Goal: Transaction & Acquisition: Purchase product/service

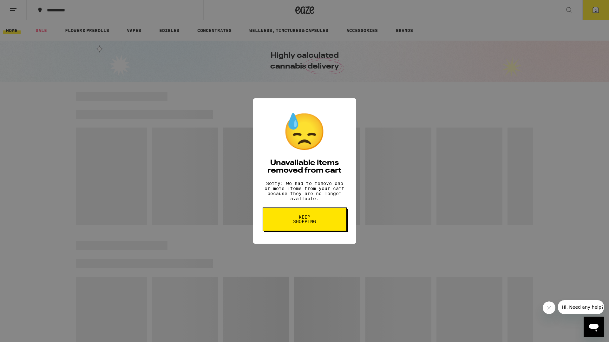
click at [308, 222] on span "Keep Shopping" at bounding box center [305, 219] width 33 height 9
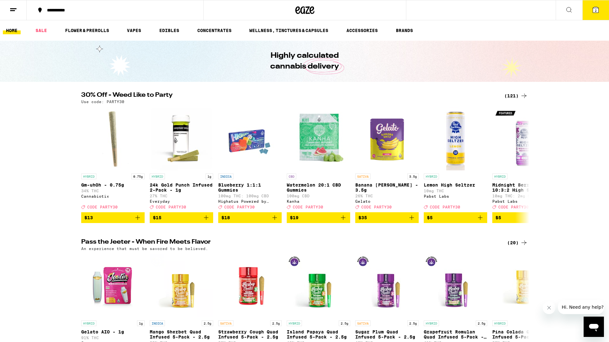
click at [517, 96] on div "(121)" at bounding box center [516, 96] width 23 height 8
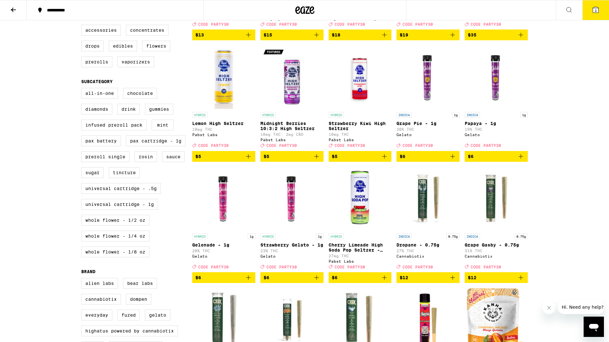
scroll to position [138, 0]
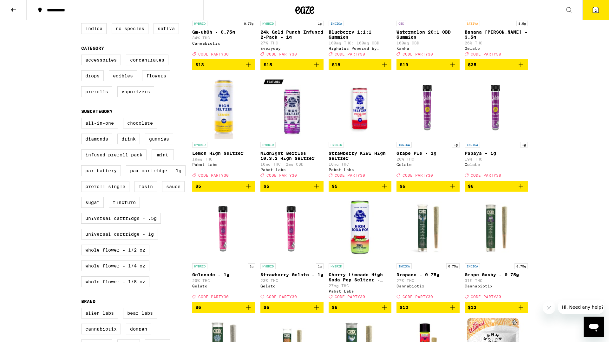
click at [102, 97] on label "Prerolls" at bounding box center [96, 91] width 31 height 11
click at [83, 56] on input "Prerolls" at bounding box center [83, 56] width 0 height 0
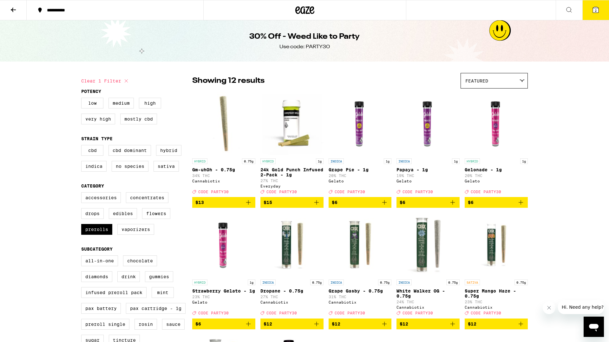
checkbox input "false"
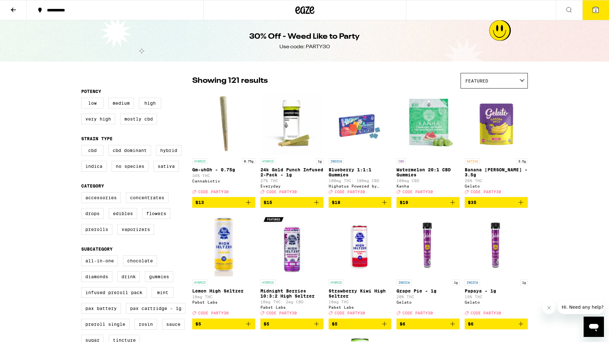
click at [16, 10] on icon at bounding box center [14, 10] width 8 height 8
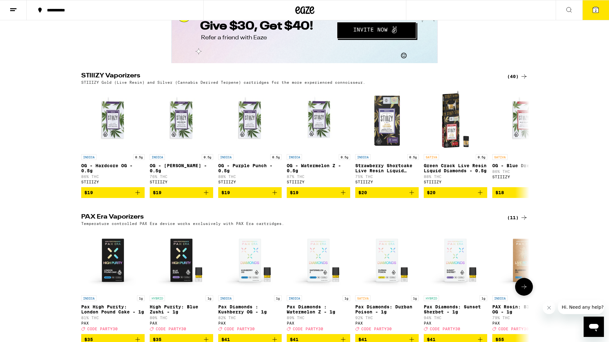
scroll to position [1314, 0]
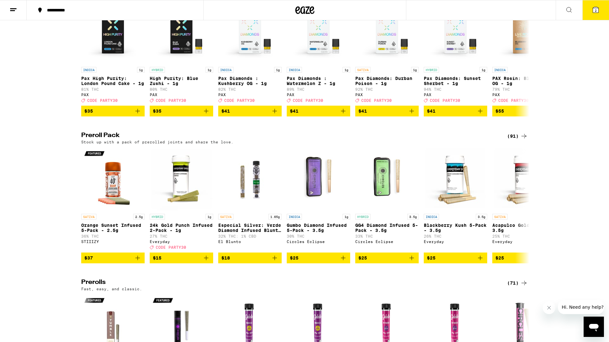
click at [96, 140] on h2 "Preroll Pack" at bounding box center [289, 136] width 416 height 8
click at [521, 140] on icon at bounding box center [525, 136] width 8 height 8
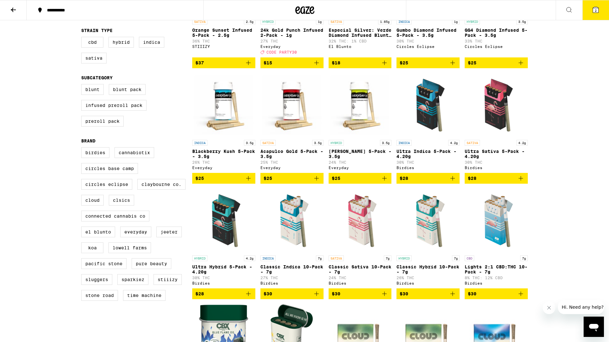
scroll to position [180, 0]
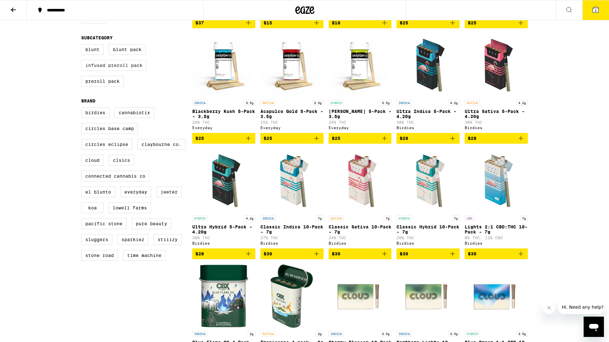
click at [130, 71] on label "Infused Preroll Pack" at bounding box center [113, 65] width 65 height 11
click at [83, 45] on input "Infused Preroll Pack" at bounding box center [83, 45] width 0 height 0
checkbox input "true"
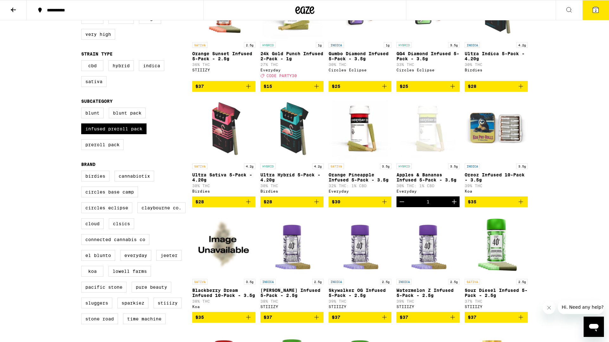
scroll to position [203, 0]
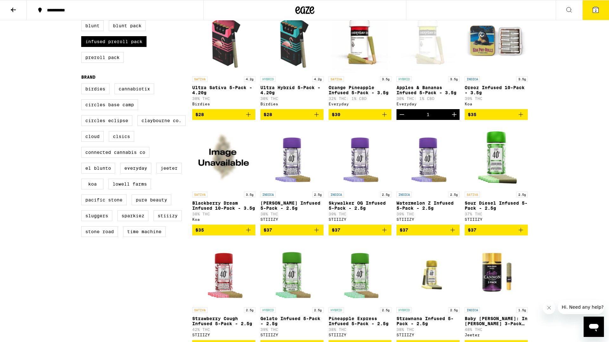
click at [399, 118] on icon "Decrement" at bounding box center [402, 115] width 8 height 8
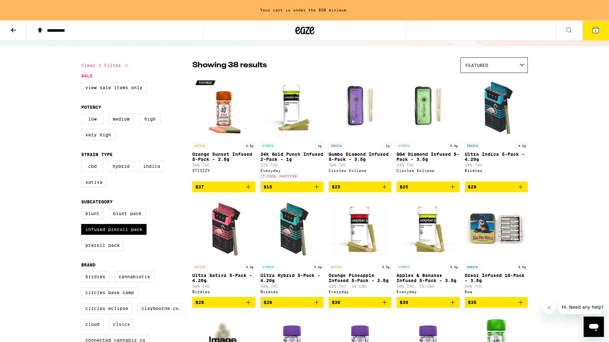
scroll to position [115, 0]
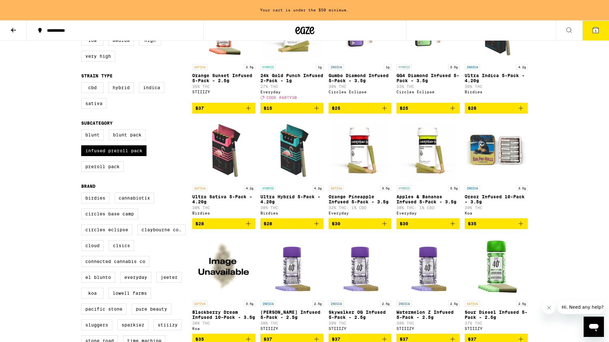
click at [385, 228] on icon "Add to bag" at bounding box center [385, 224] width 8 height 8
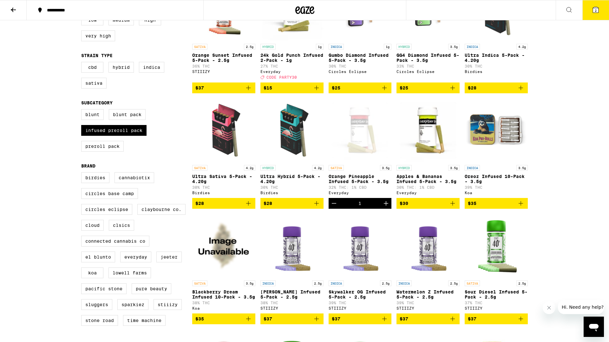
scroll to position [94, 0]
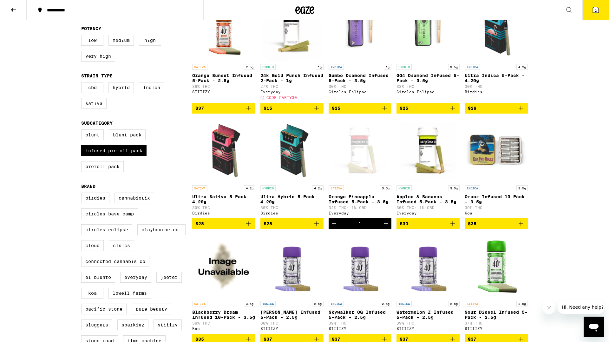
click at [452, 228] on icon "Add to bag" at bounding box center [453, 224] width 8 height 8
click at [590, 12] on button "3" at bounding box center [596, 10] width 27 height 20
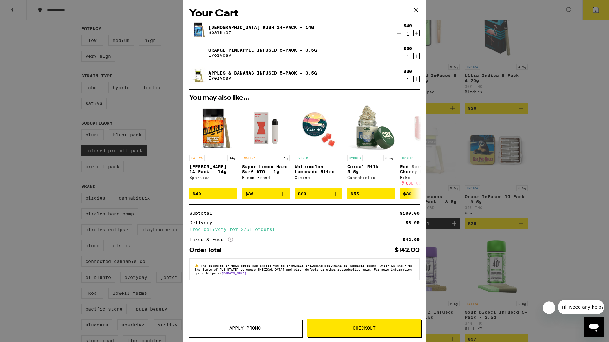
click at [398, 32] on icon "Decrement" at bounding box center [399, 34] width 6 height 8
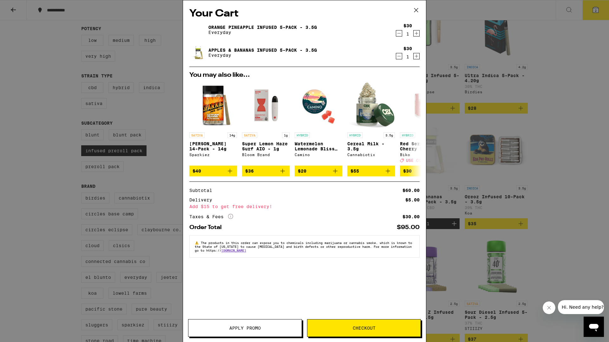
click at [416, 13] on icon at bounding box center [417, 10] width 10 height 10
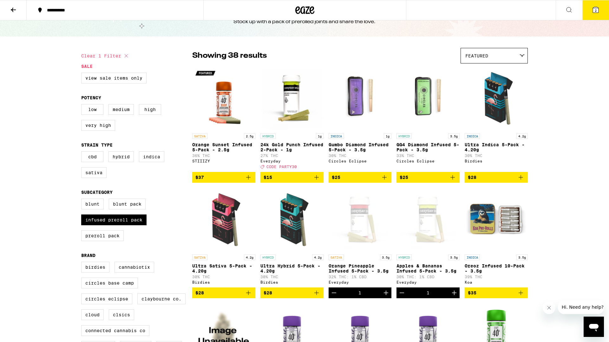
scroll to position [8, 0]
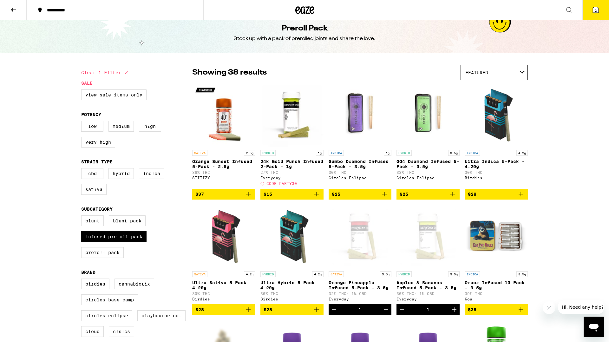
click at [593, 12] on icon at bounding box center [596, 10] width 6 height 6
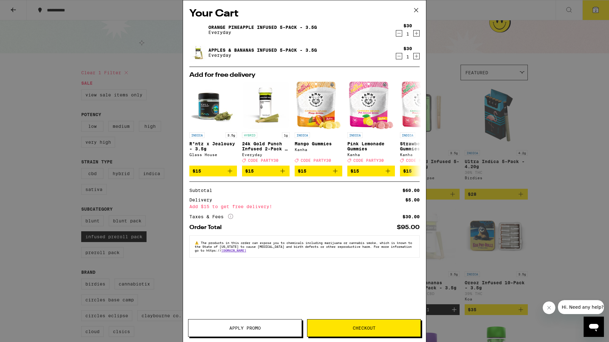
click at [417, 56] on icon "Increment" at bounding box center [417, 56] width 6 height 8
click at [350, 326] on span "Checkout" at bounding box center [364, 328] width 113 height 4
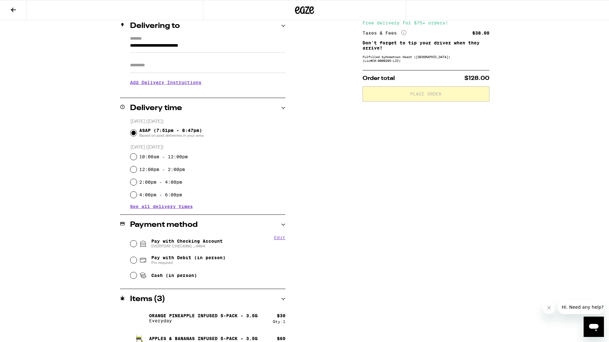
scroll to position [92, 0]
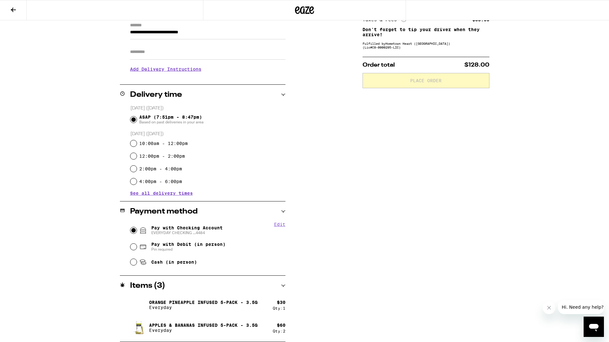
click at [134, 232] on input "Pay with Checking Account EVERYDAY CHECKING ...4484" at bounding box center [133, 230] width 6 height 6
radio input "true"
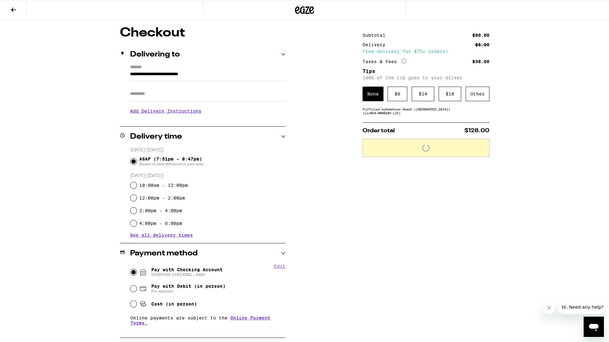
scroll to position [0, 0]
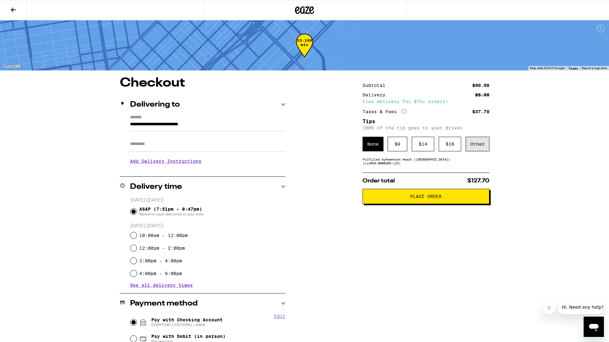
click at [473, 144] on div "Other" at bounding box center [478, 144] width 24 height 15
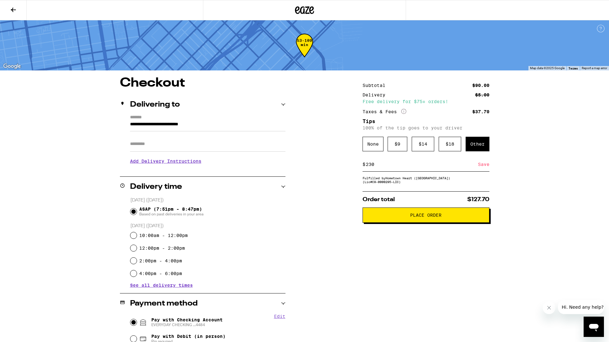
drag, startPoint x: 377, startPoint y: 166, endPoint x: 368, endPoint y: 166, distance: 8.6
click at [368, 166] on input "230" at bounding box center [422, 165] width 113 height 6
type input "2"
type input "3"
click at [407, 216] on span "Place Order" at bounding box center [426, 215] width 116 height 4
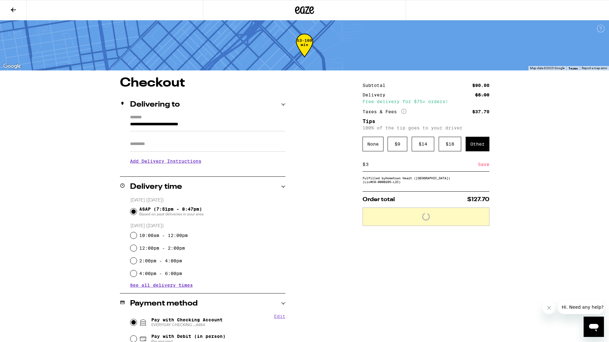
click at [484, 168] on div "Save" at bounding box center [483, 164] width 11 height 14
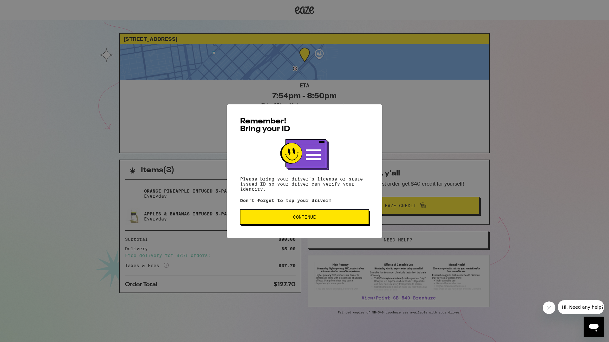
click at [311, 216] on span "Continue" at bounding box center [304, 217] width 23 height 4
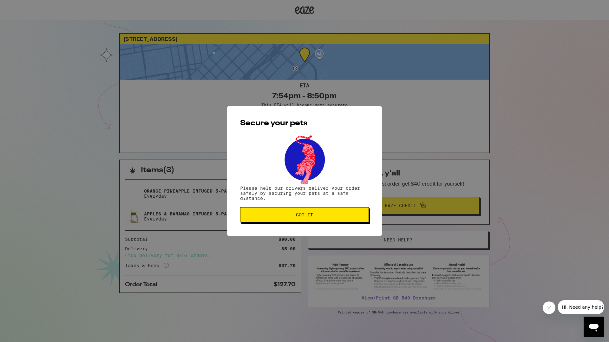
click at [311, 216] on span "Got it" at bounding box center [304, 215] width 17 height 4
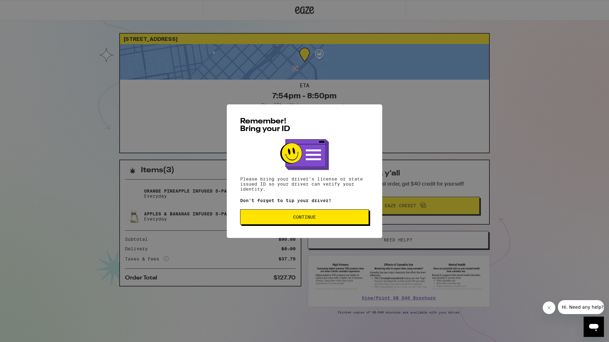
click at [305, 218] on span "Continue" at bounding box center [304, 217] width 23 height 4
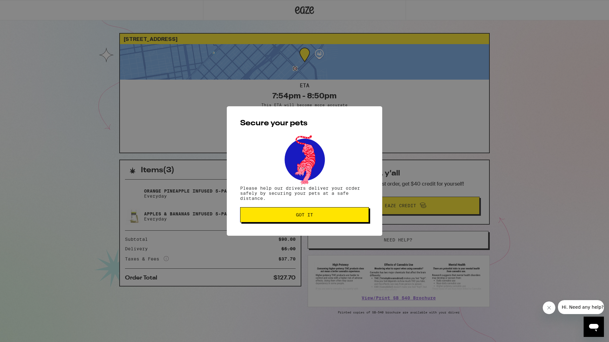
click at [306, 216] on span "Got it" at bounding box center [304, 215] width 17 height 4
